Goal: Navigation & Orientation: Find specific page/section

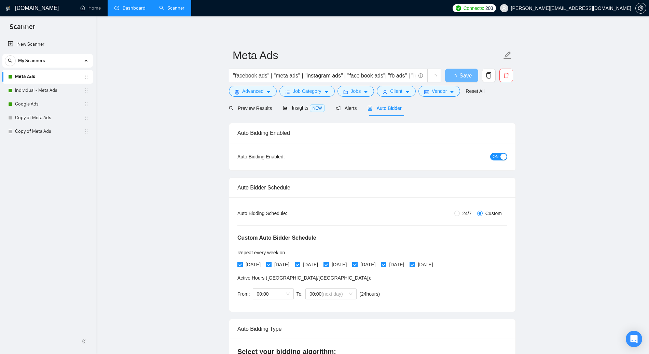
click at [129, 9] on link "Dashboard" at bounding box center [129, 8] width 31 height 6
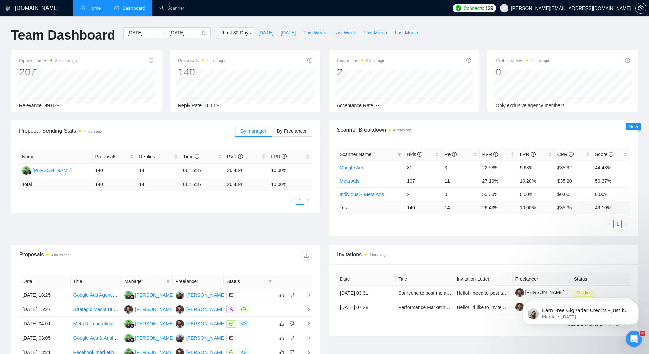
click at [95, 8] on link "Home" at bounding box center [90, 8] width 20 height 6
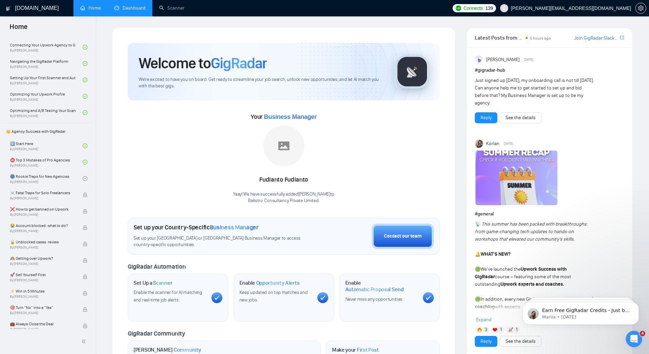
click at [411, 71] on img at bounding box center [412, 72] width 34 height 34
